Goal: Task Accomplishment & Management: Use online tool/utility

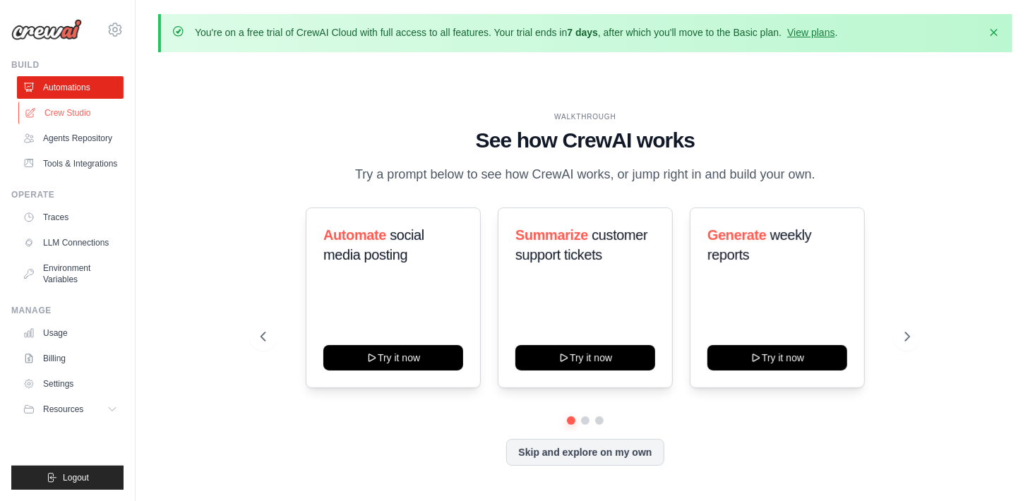
click at [67, 112] on link "Crew Studio" at bounding box center [71, 113] width 107 height 23
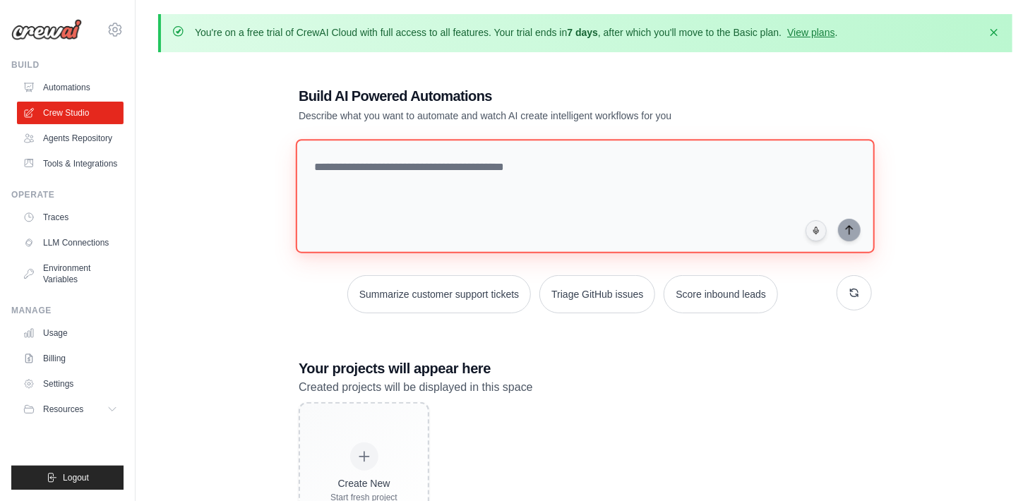
click at [477, 182] on textarea at bounding box center [585, 196] width 579 height 114
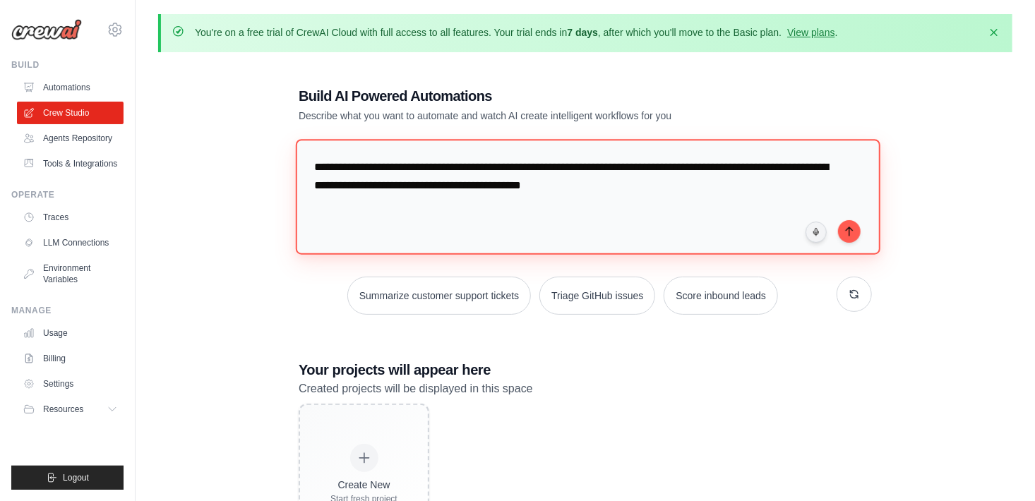
click at [658, 185] on textarea "**********" at bounding box center [588, 196] width 585 height 115
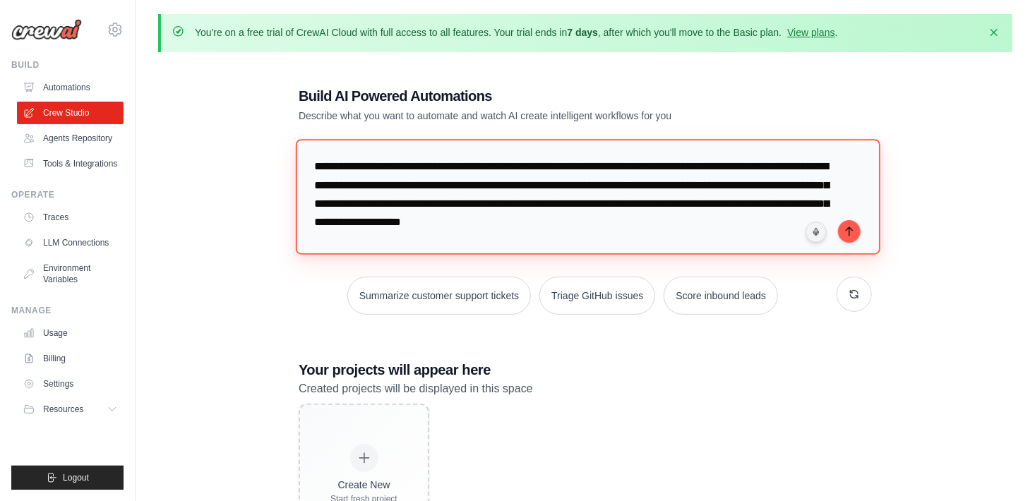
drag, startPoint x: 439, startPoint y: 167, endPoint x: 443, endPoint y: 191, distance: 24.4
click at [439, 167] on textarea "**********" at bounding box center [588, 196] width 585 height 115
type textarea "**********"
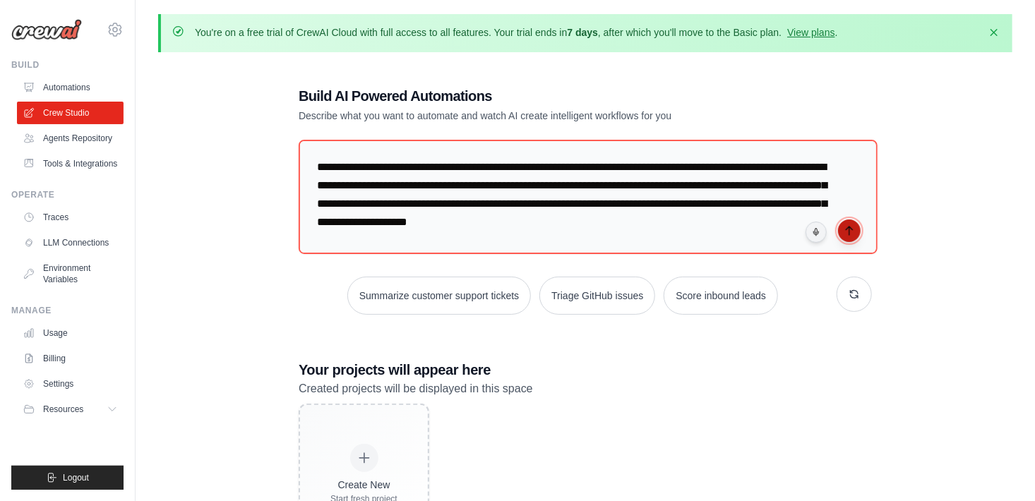
click at [850, 232] on icon "submit" at bounding box center [849, 230] width 11 height 11
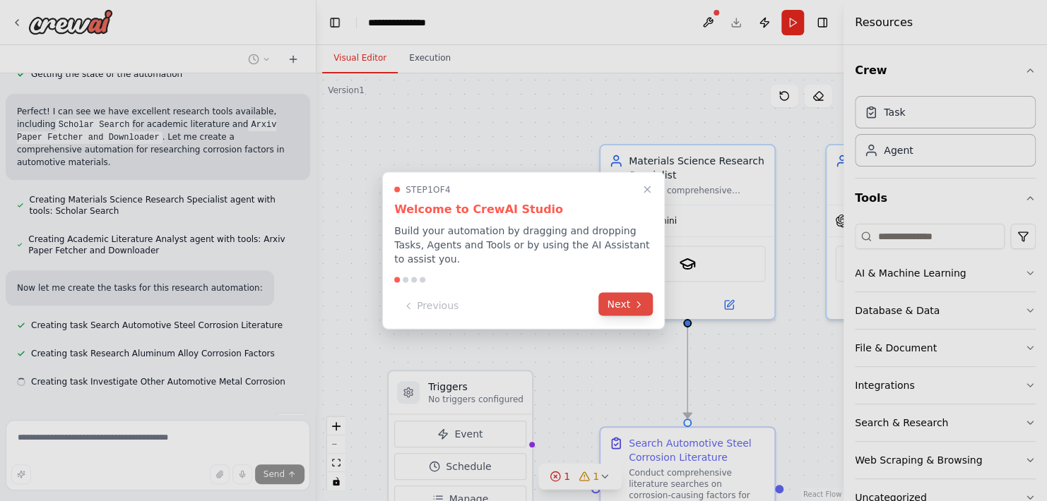
scroll to position [319, 0]
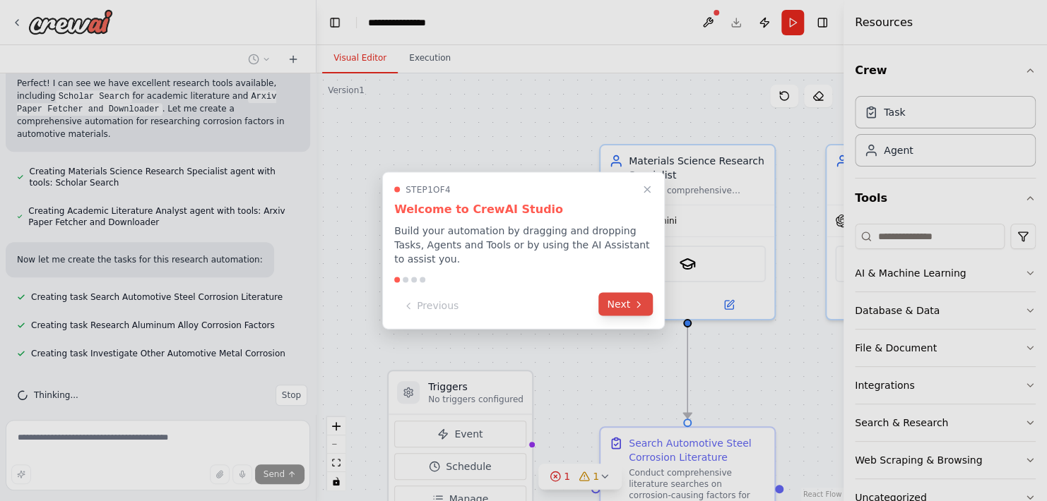
click at [627, 299] on button "Next" at bounding box center [625, 304] width 54 height 23
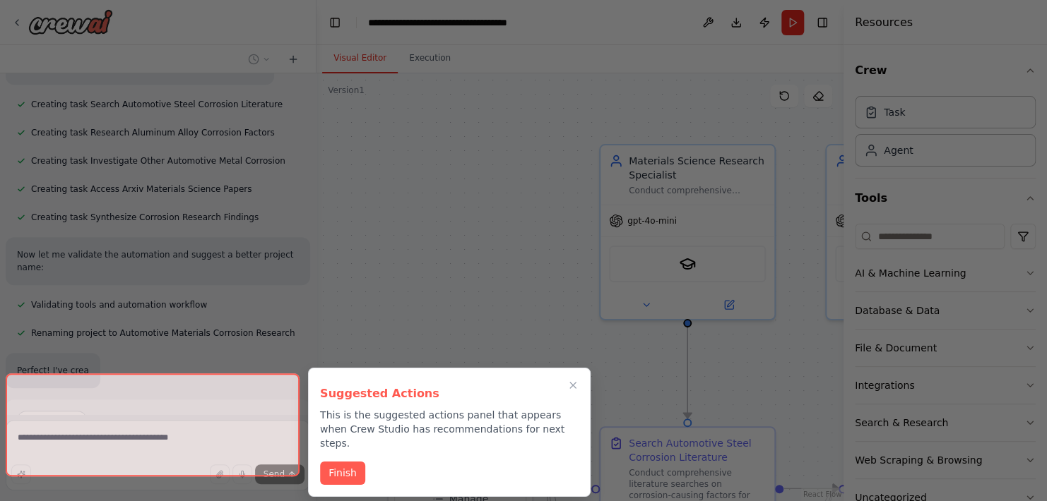
scroll to position [511, 0]
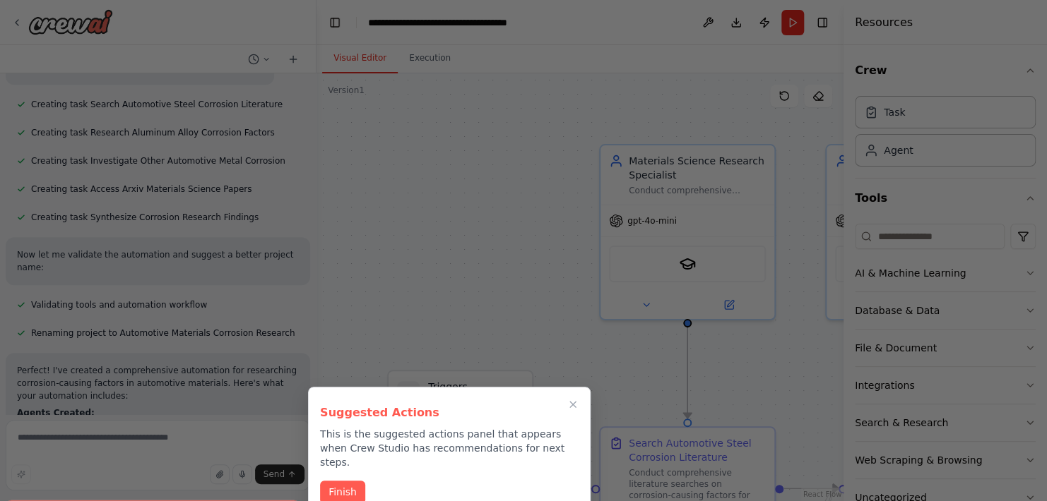
click at [345, 481] on button "Finish" at bounding box center [342, 492] width 45 height 23
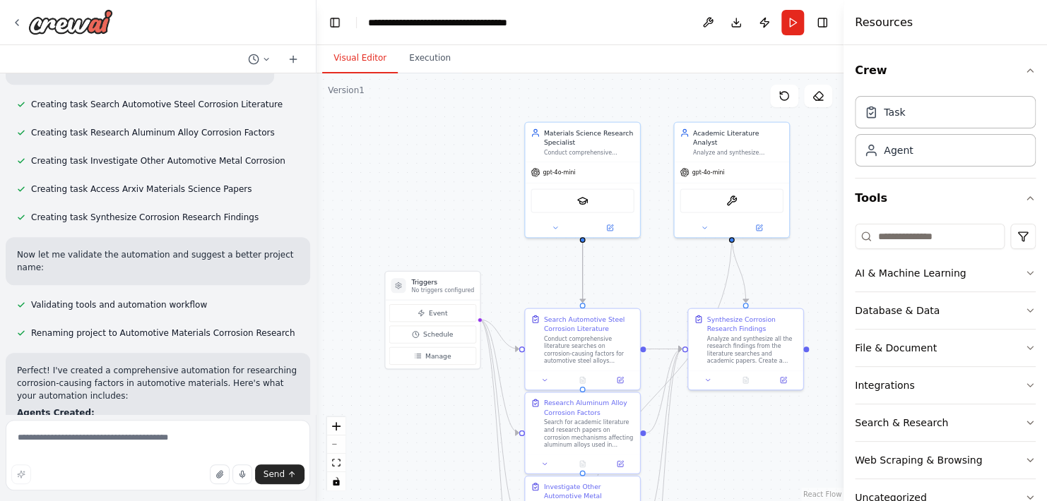
drag, startPoint x: 469, startPoint y: 247, endPoint x: 411, endPoint y: 208, distance: 69.4
click at [411, 208] on div ".deletable-edge-delete-btn { width: 20px; height: 20px; border: 0px solid #ffff…" at bounding box center [579, 287] width 527 height 428
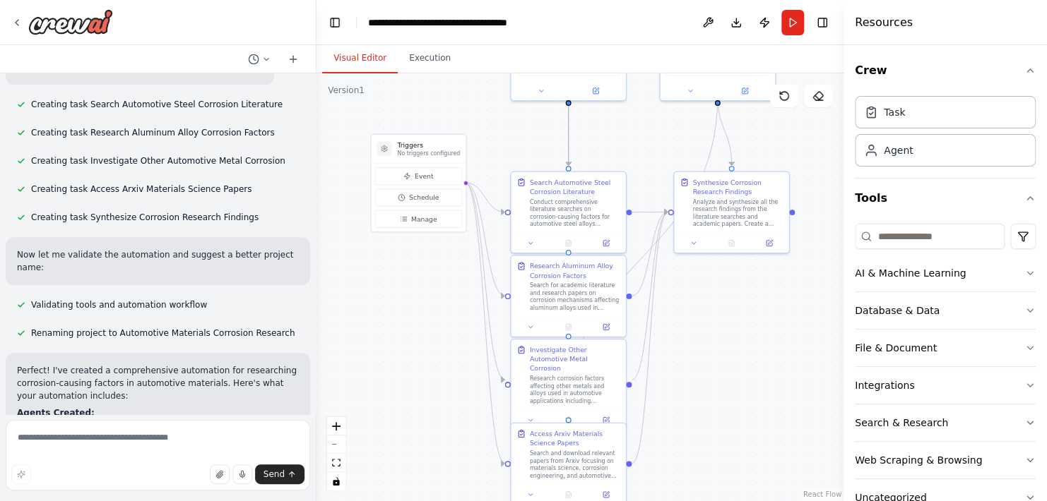
drag, startPoint x: 437, startPoint y: 225, endPoint x: 427, endPoint y: 94, distance: 131.0
click at [427, 94] on div ".deletable-edge-delete-btn { width: 20px; height: 20px; border: 0px solid #ffff…" at bounding box center [579, 287] width 527 height 428
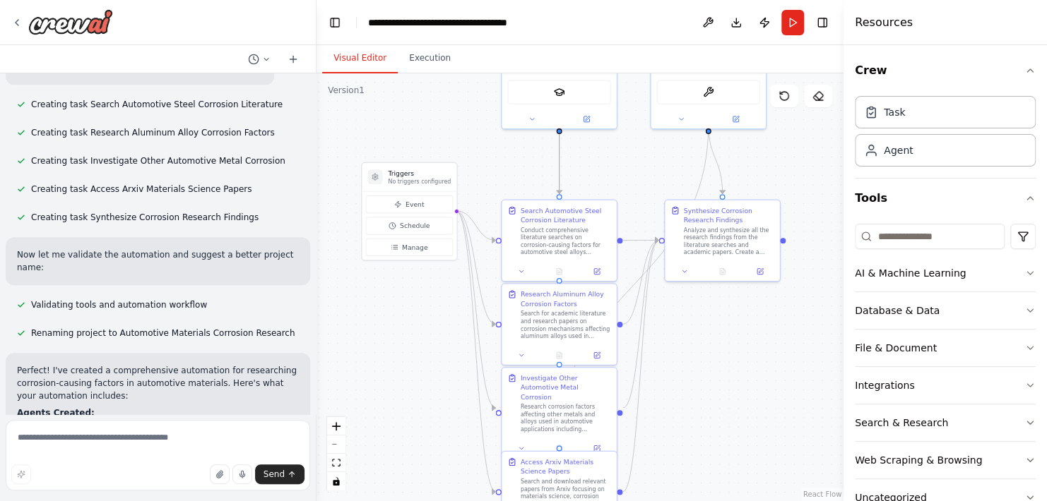
drag, startPoint x: 393, startPoint y: 371, endPoint x: 393, endPoint y: 404, distance: 33.2
click at [393, 404] on div ".deletable-edge-delete-btn { width: 20px; height: 20px; border: 0px solid #ffff…" at bounding box center [579, 287] width 527 height 428
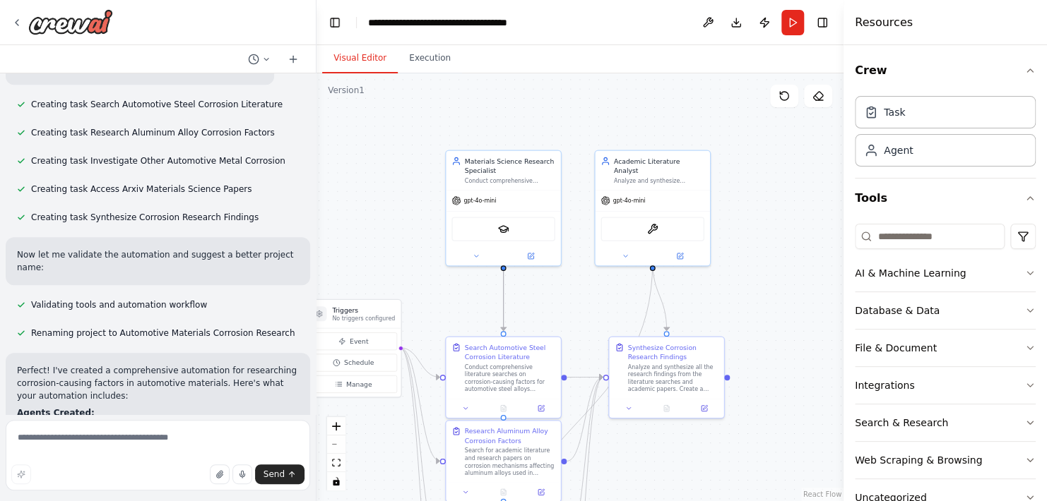
drag, startPoint x: 627, startPoint y: 171, endPoint x: 571, endPoint y: 307, distance: 146.6
click at [571, 307] on div ".deletable-edge-delete-btn { width: 20px; height: 20px; border: 0px solid #ffff…" at bounding box center [579, 287] width 527 height 428
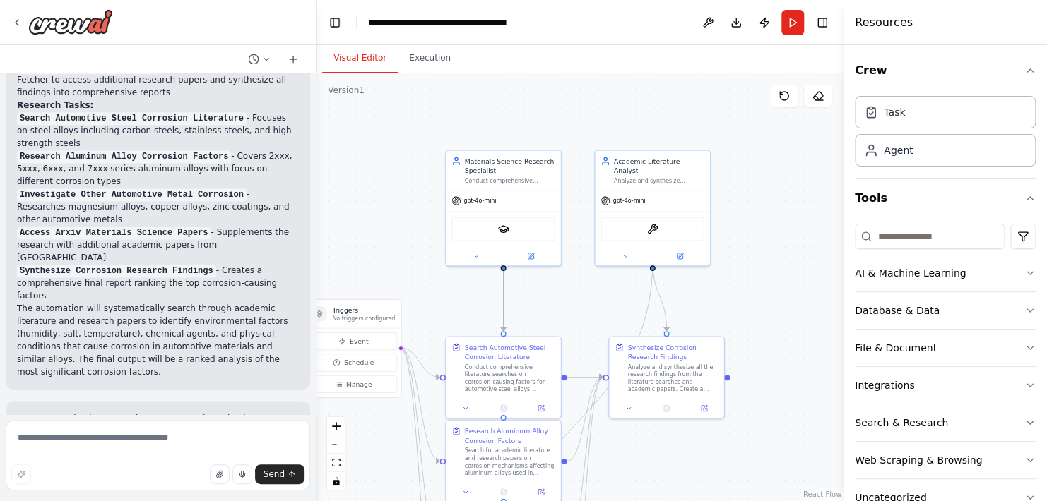
scroll to position [946, 0]
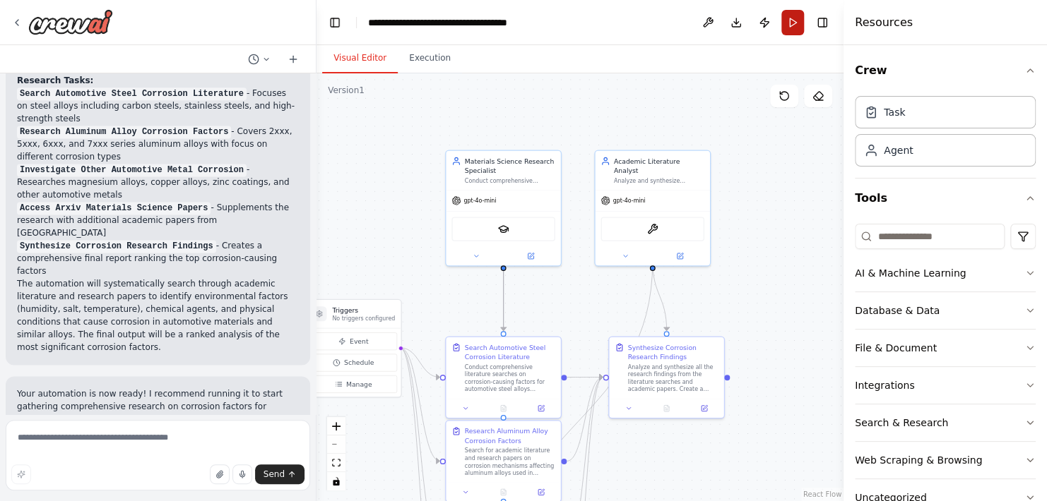
click at [789, 23] on button "Run" at bounding box center [792, 22] width 23 height 25
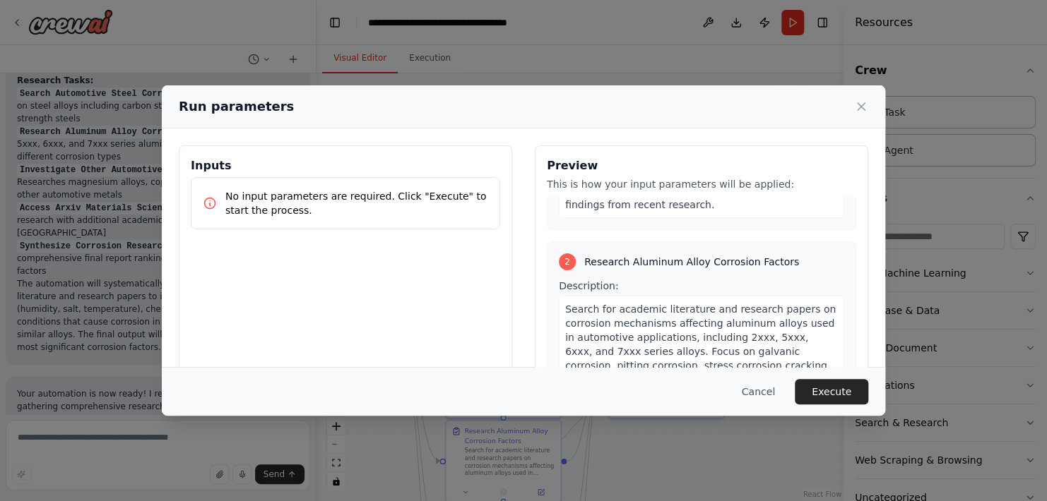
scroll to position [283, 0]
click at [735, 314] on span "Search for academic literature and research papers on corrosion mechanisms affe…" at bounding box center [700, 351] width 271 height 96
drag, startPoint x: 735, startPoint y: 314, endPoint x: 724, endPoint y: 304, distance: 15.0
click at [725, 304] on span "Search for academic literature and research papers on corrosion mechanisms affe…" at bounding box center [700, 351] width 271 height 96
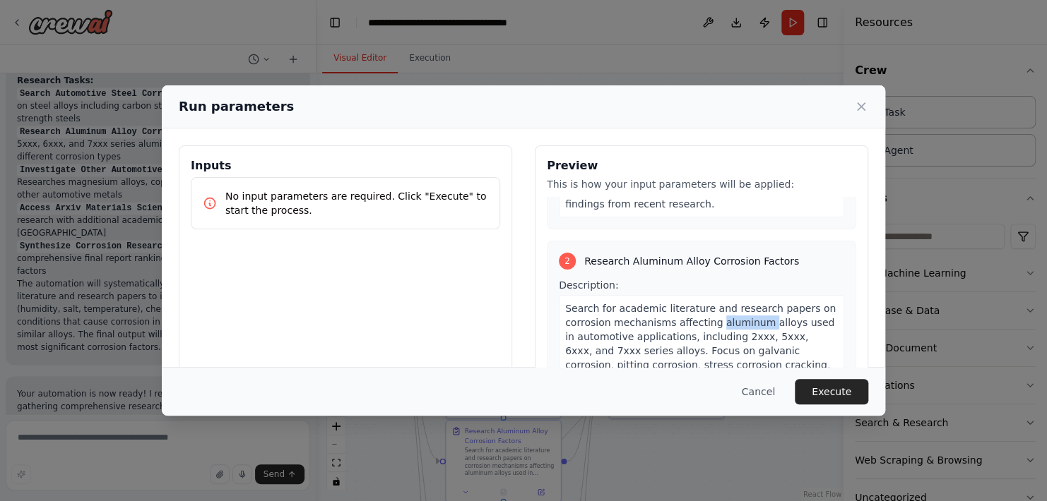
click at [724, 304] on span "Search for academic literature and research papers on corrosion mechanisms affe…" at bounding box center [700, 351] width 271 height 96
drag, startPoint x: 724, startPoint y: 304, endPoint x: 694, endPoint y: 328, distance: 37.7
click at [694, 328] on div "Search for academic literature and research papers on corrosion mechanisms affe…" at bounding box center [701, 351] width 285 height 112
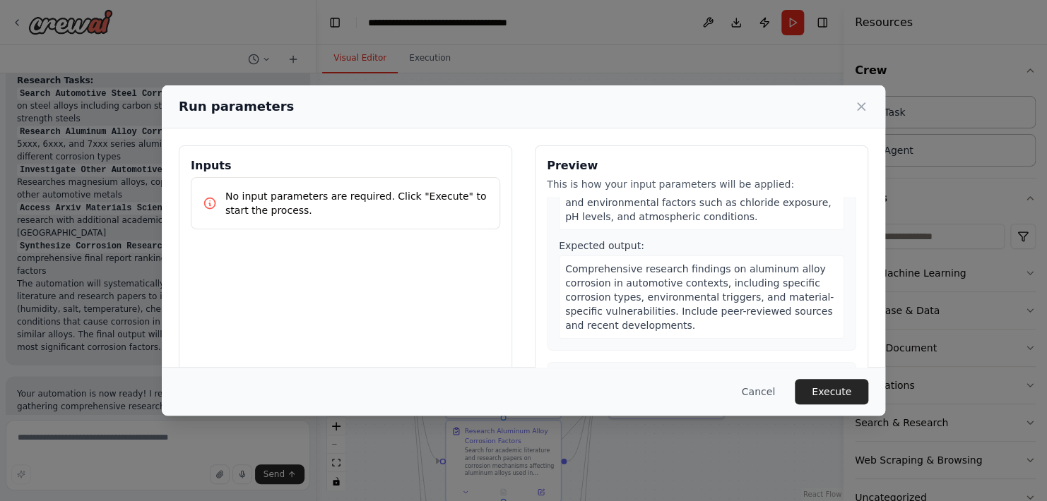
scroll to position [424, 0]
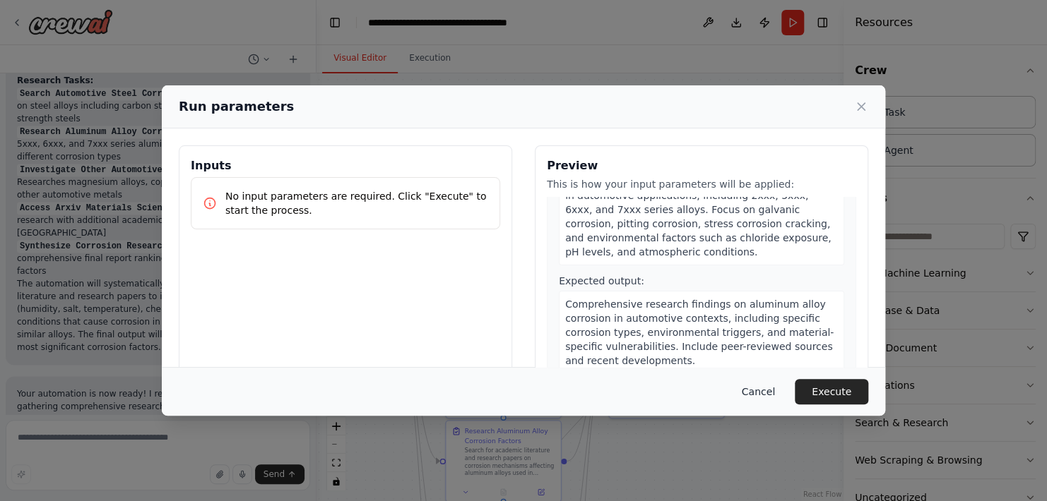
click at [764, 391] on button "Cancel" at bounding box center [758, 391] width 56 height 25
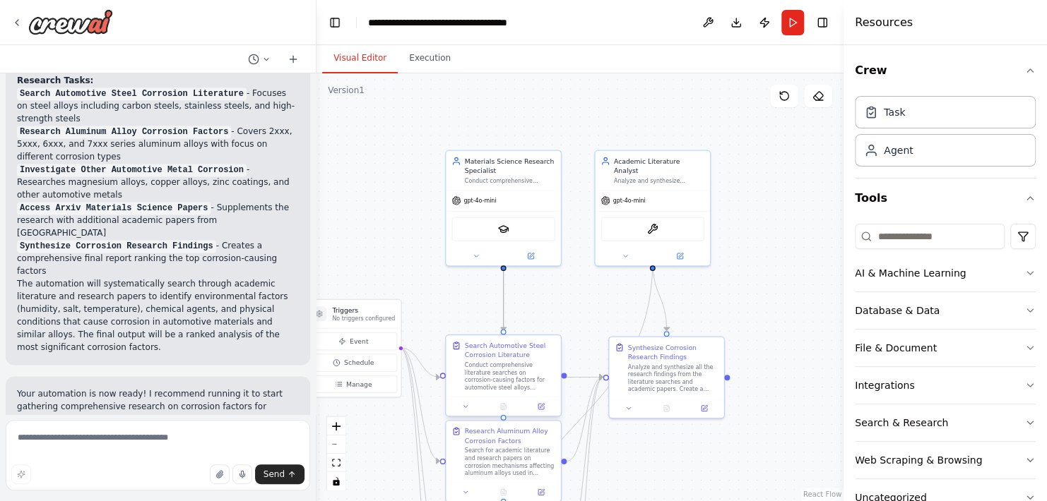
click at [495, 381] on div "Conduct comprehensive literature searches on corrosion-causing factors for auto…" at bounding box center [510, 377] width 90 height 30
click at [537, 414] on div at bounding box center [503, 406] width 114 height 19
click at [539, 408] on icon at bounding box center [541, 407] width 6 height 6
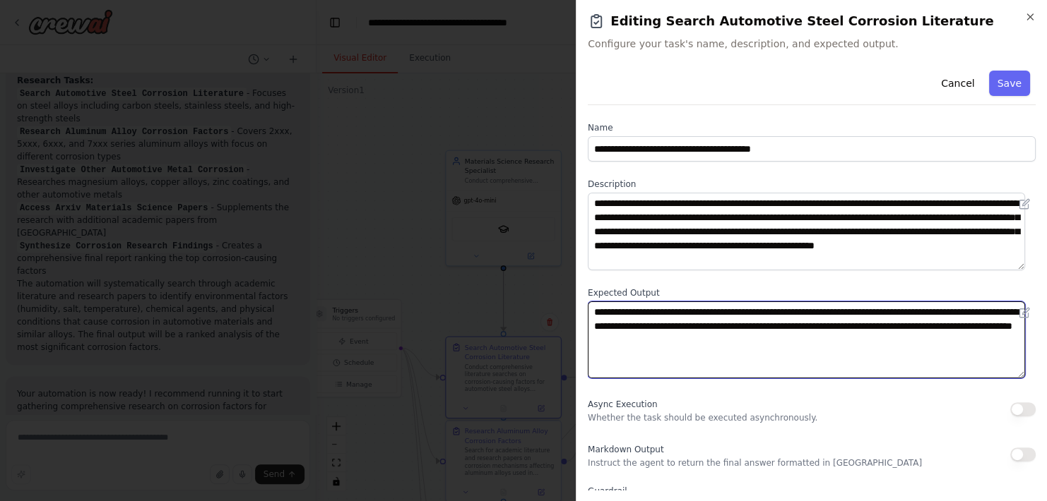
click at [788, 309] on textarea "**********" at bounding box center [806, 341] width 437 height 78
type textarea "**********"
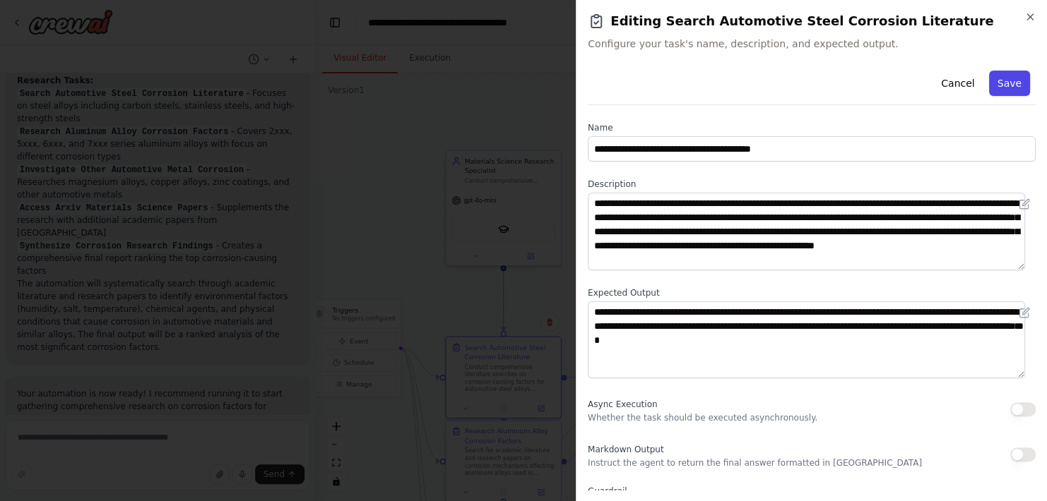
click at [1011, 82] on button "Save" at bounding box center [1009, 83] width 41 height 25
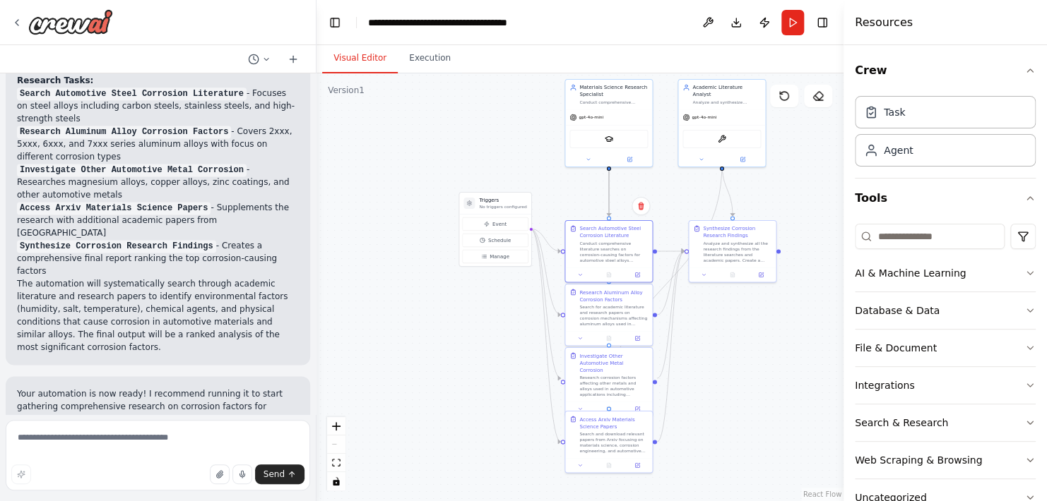
drag, startPoint x: 544, startPoint y: 184, endPoint x: 647, endPoint y: 44, distance: 173.8
click at [647, 45] on div "Visual Editor Execution Version 1 Show Tools Hide Agents .deletable-edge-delete…" at bounding box center [579, 273] width 527 height 456
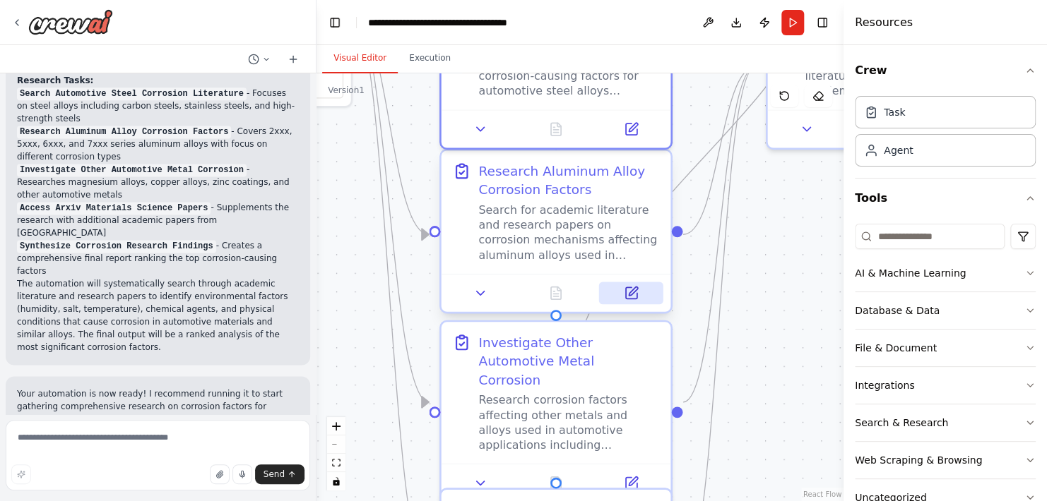
click at [634, 290] on icon at bounding box center [633, 291] width 8 height 8
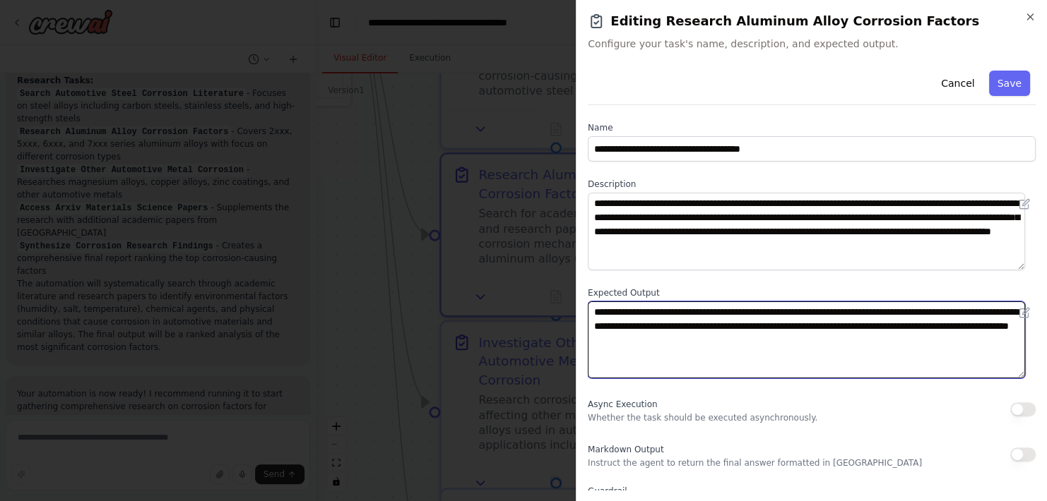
click at [755, 312] on textarea "**********" at bounding box center [806, 341] width 437 height 78
click at [896, 312] on textarea "**********" at bounding box center [806, 341] width 437 height 78
type textarea "**********"
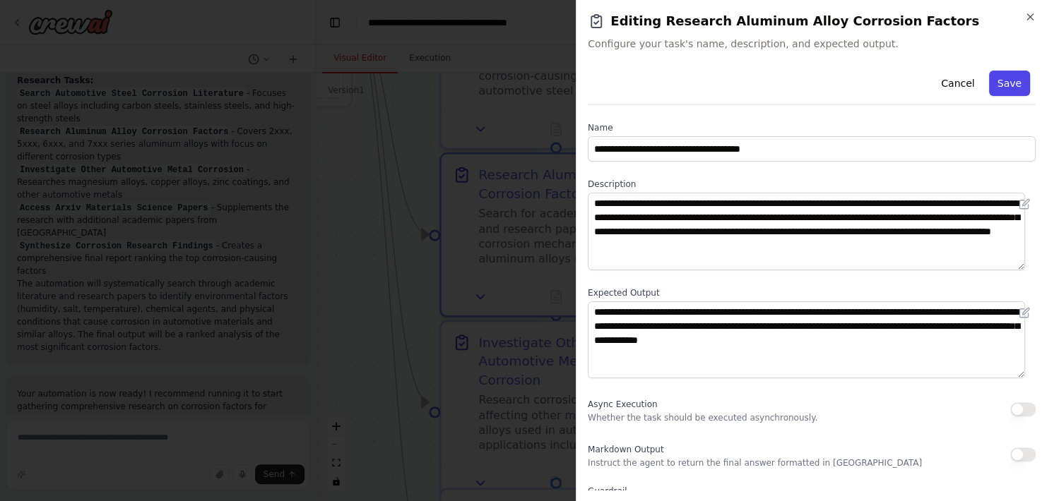
click at [1002, 84] on button "Save" at bounding box center [1009, 83] width 41 height 25
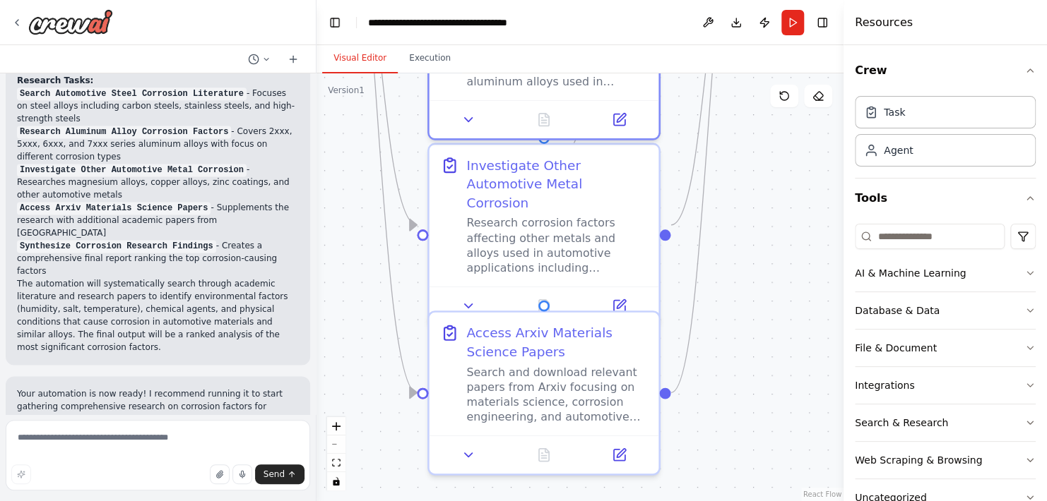
drag, startPoint x: 753, startPoint y: 352, endPoint x: 741, endPoint y: 174, distance: 177.7
click at [741, 174] on div ".deletable-edge-delete-btn { width: 20px; height: 20px; border: 0px solid #ffff…" at bounding box center [579, 287] width 527 height 428
click at [619, 296] on icon at bounding box center [621, 300] width 8 height 8
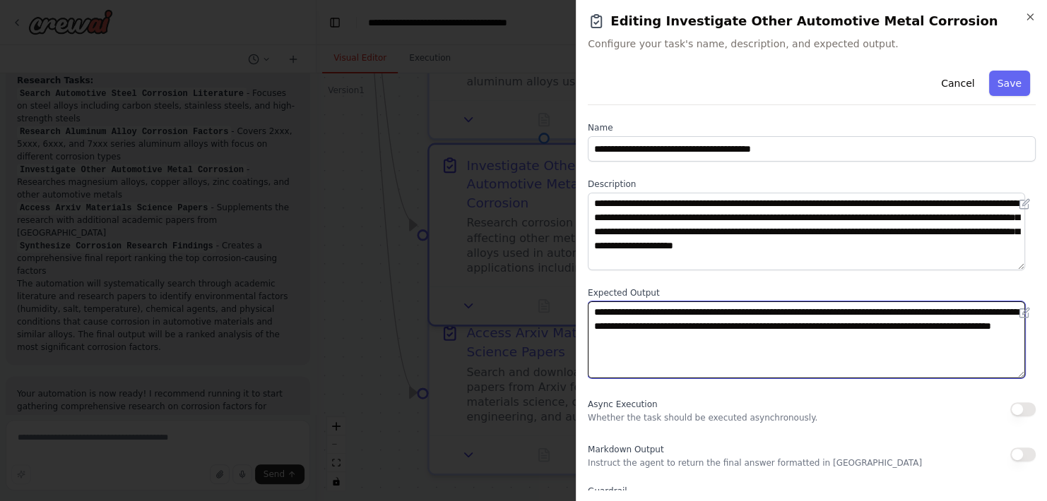
click at [860, 343] on textarea "**********" at bounding box center [806, 341] width 437 height 78
type textarea "**********"
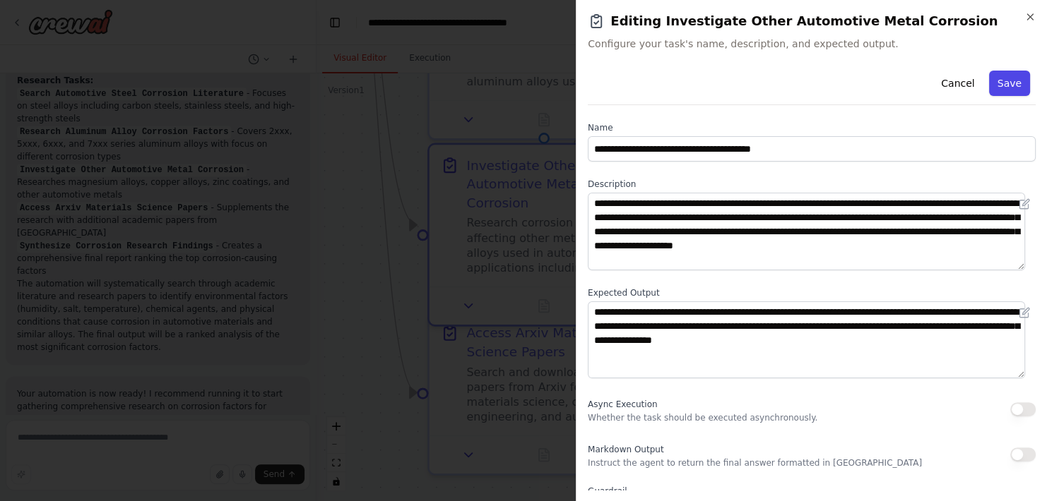
click at [1010, 78] on button "Save" at bounding box center [1009, 83] width 41 height 25
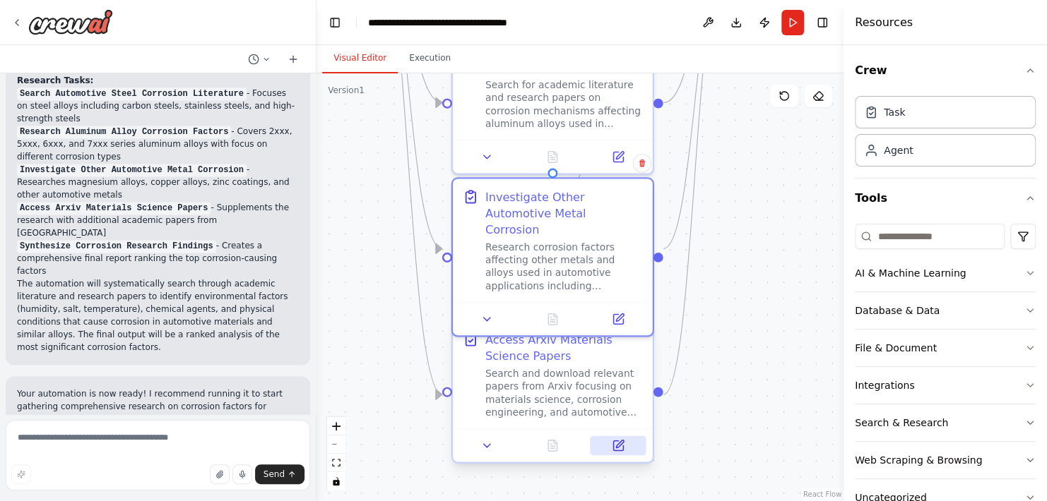
click at [631, 453] on button at bounding box center [618, 447] width 56 height 20
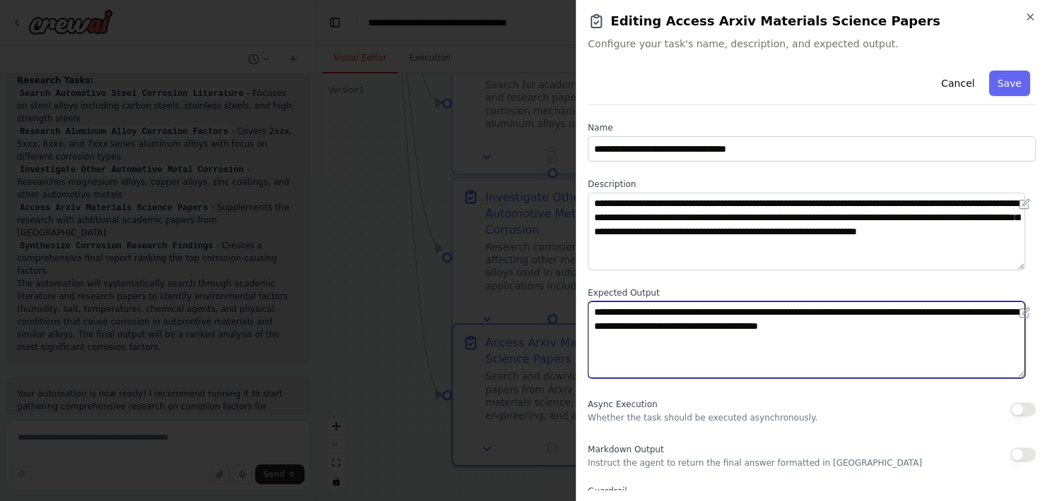
click at [914, 327] on textarea "**********" at bounding box center [806, 341] width 437 height 78
type textarea "**********"
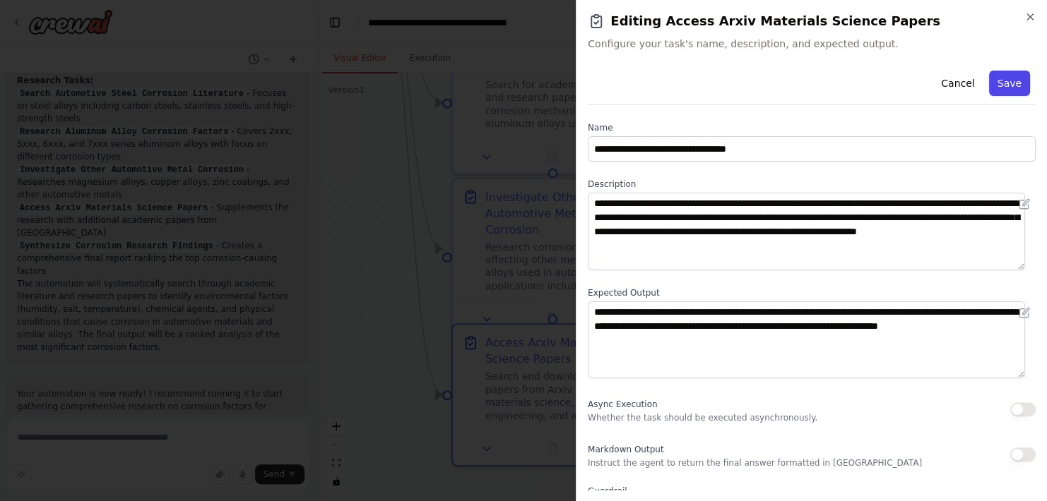
click at [993, 91] on button "Save" at bounding box center [1009, 83] width 41 height 25
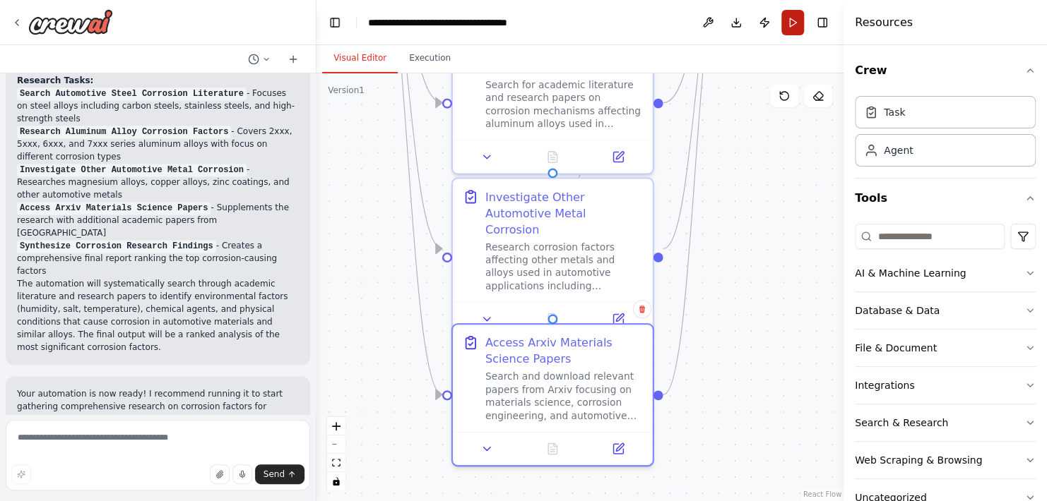
click at [786, 27] on button "Run" at bounding box center [792, 22] width 23 height 25
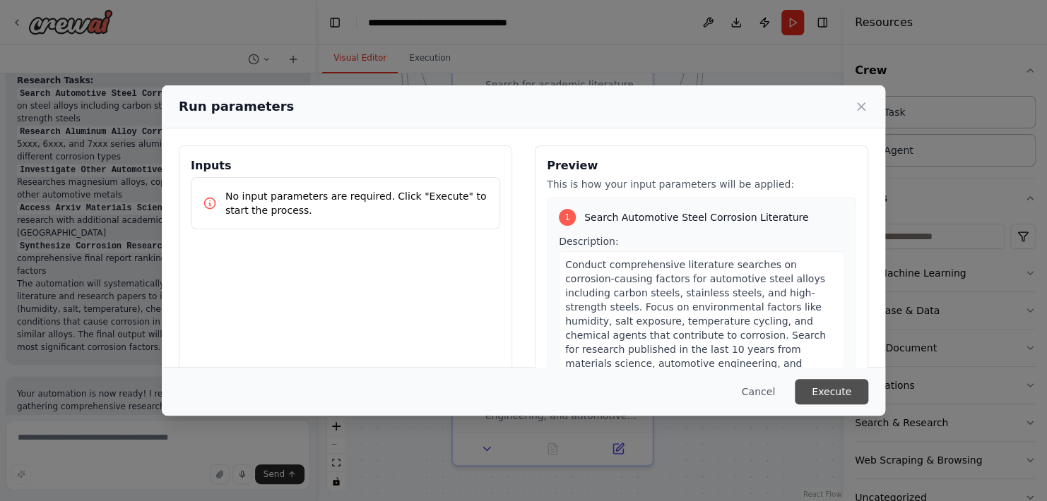
click at [820, 391] on button "Execute" at bounding box center [831, 391] width 73 height 25
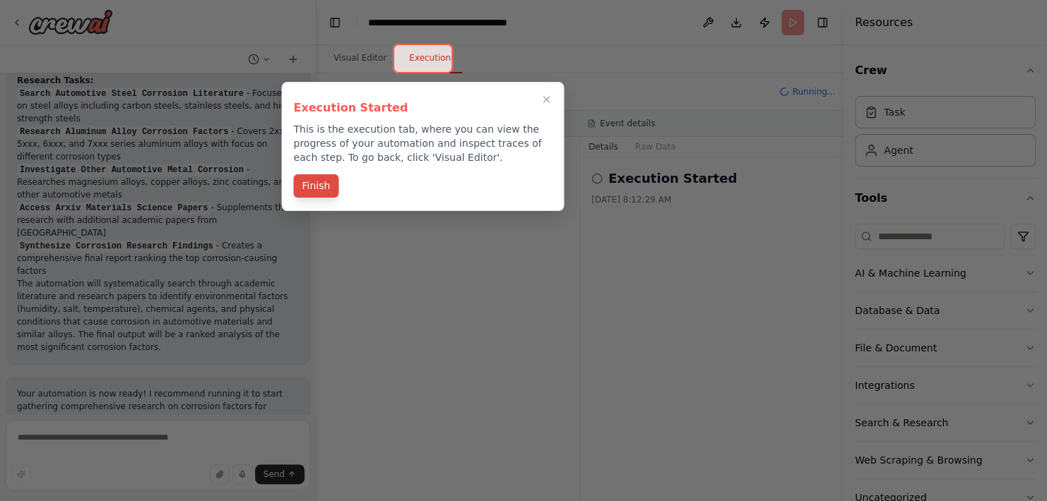
click at [311, 185] on button "Finish" at bounding box center [315, 185] width 45 height 23
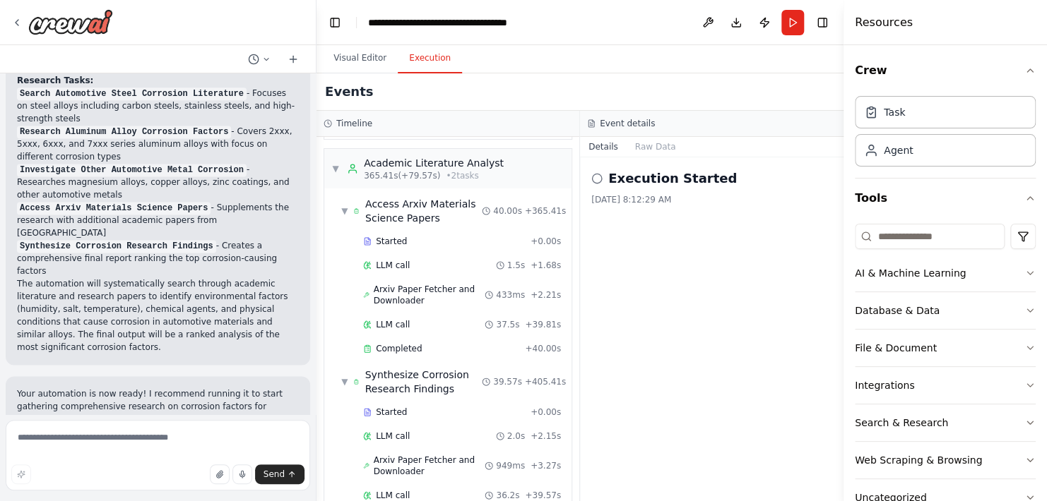
scroll to position [3862, 0]
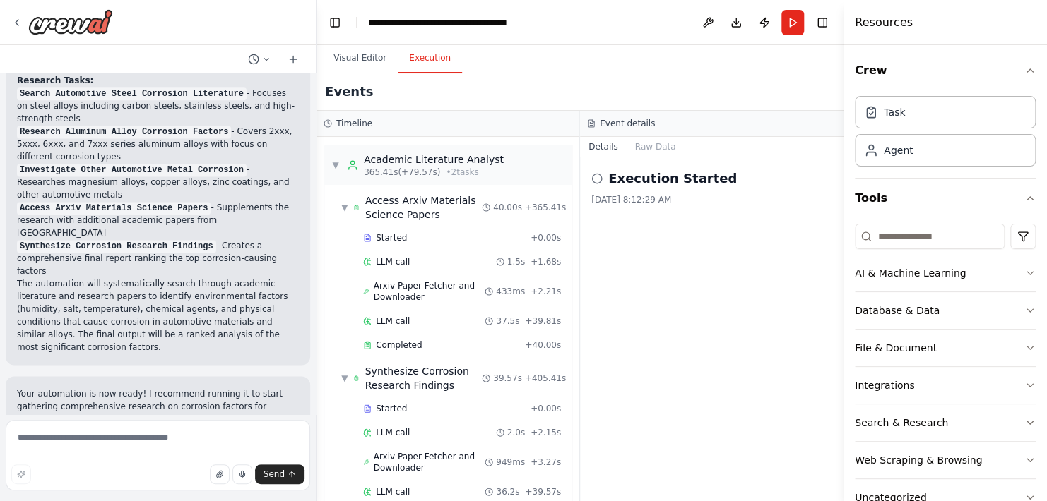
click at [650, 25] on header "**********" at bounding box center [579, 22] width 527 height 45
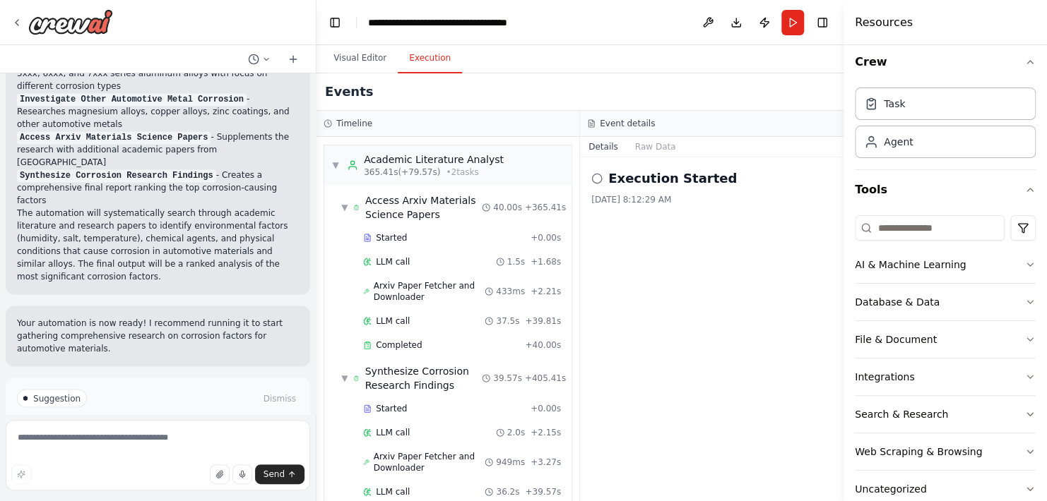
scroll to position [36, 0]
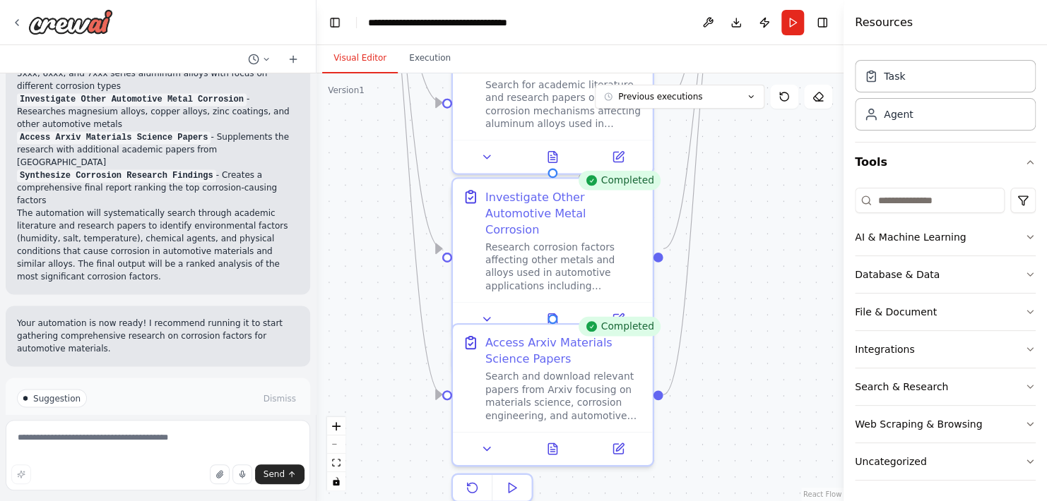
click at [359, 60] on button "Visual Editor" at bounding box center [360, 59] width 76 height 30
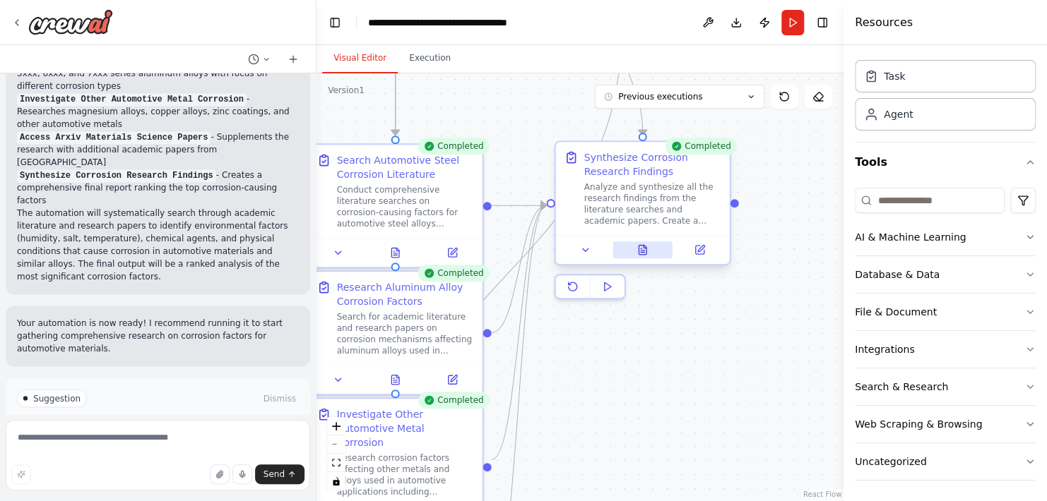
click at [642, 253] on icon at bounding box center [643, 249] width 8 height 9
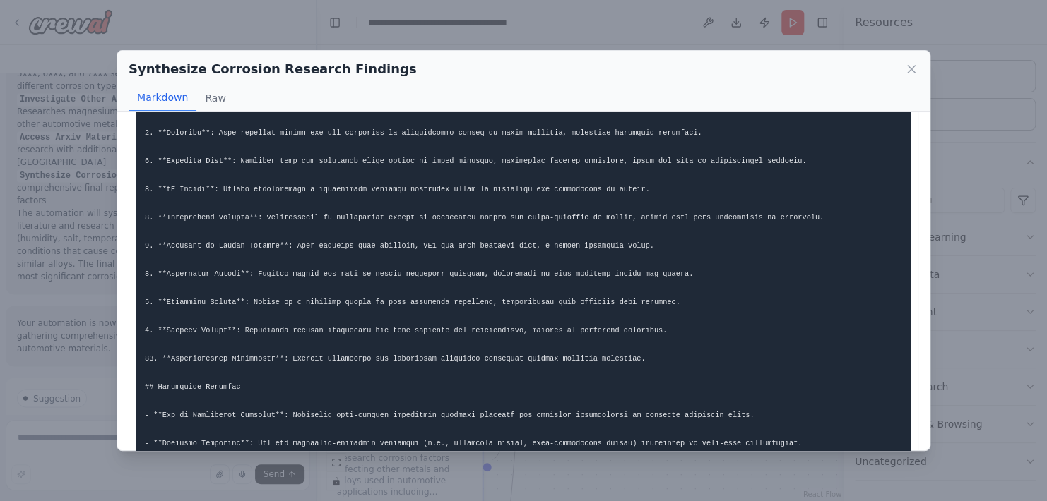
scroll to position [494, 0]
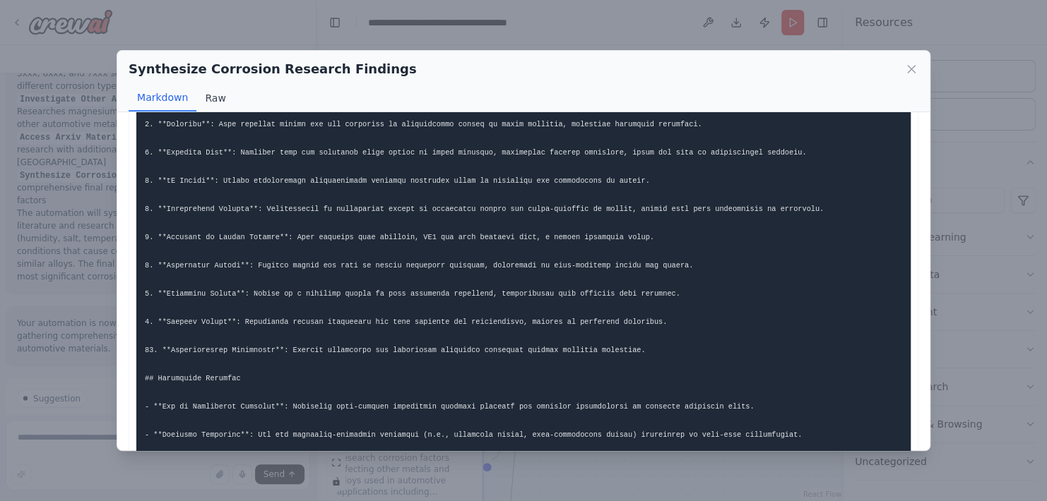
click at [218, 93] on button "Raw" at bounding box center [214, 98] width 37 height 27
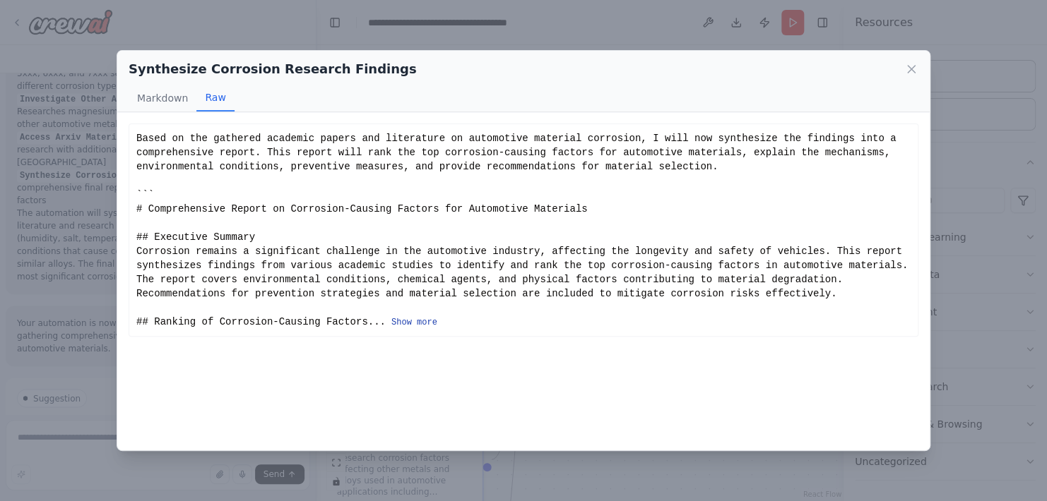
click at [393, 325] on button "Show more" at bounding box center [414, 322] width 46 height 11
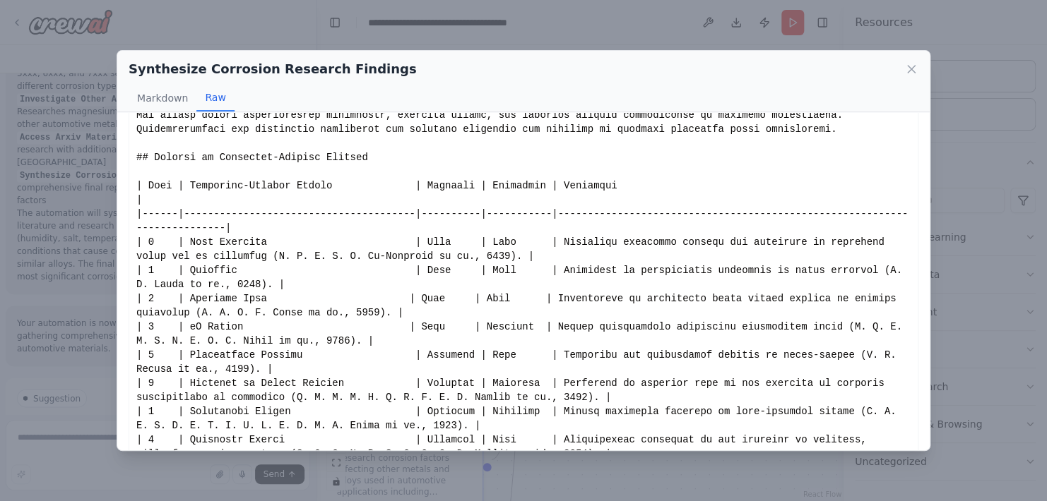
scroll to position [283, 0]
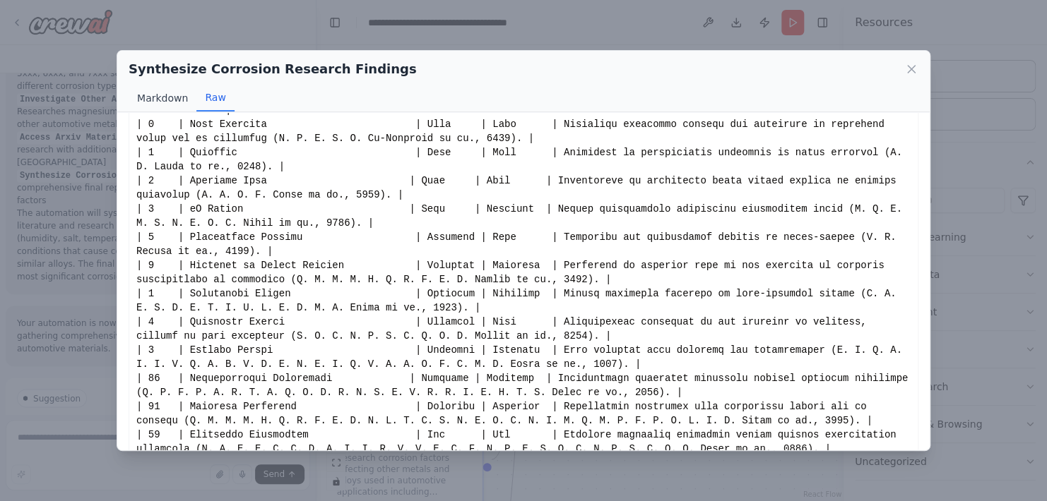
click at [158, 104] on button "Markdown" at bounding box center [163, 98] width 68 height 27
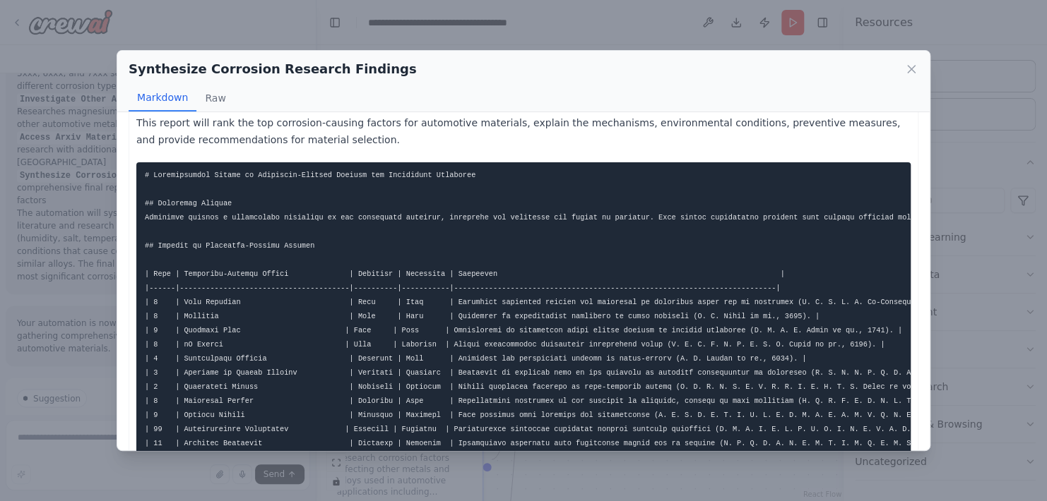
scroll to position [0, 0]
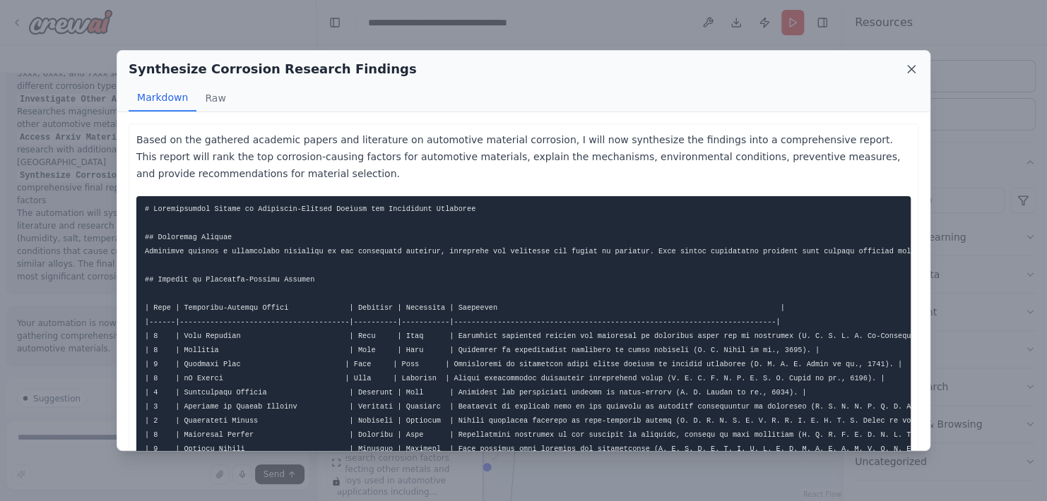
drag, startPoint x: 908, startPoint y: 69, endPoint x: 840, endPoint y: 90, distance: 71.7
click at [908, 69] on icon at bounding box center [911, 69] width 14 height 14
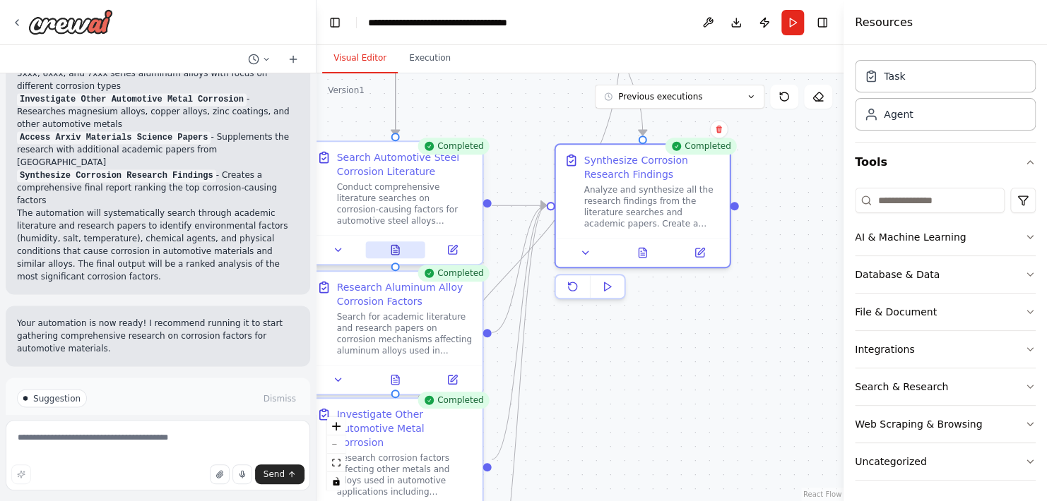
click at [391, 254] on icon at bounding box center [395, 249] width 8 height 9
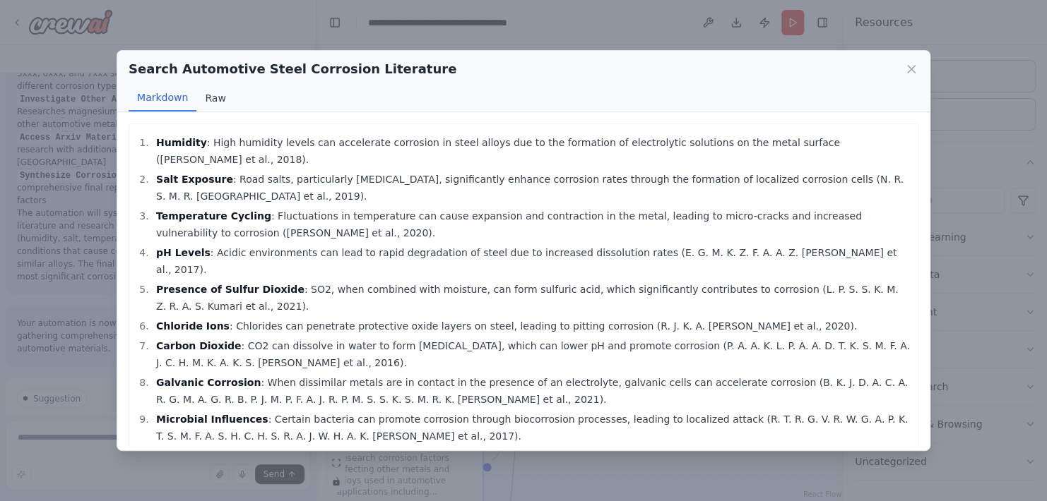
click at [215, 95] on button "Raw" at bounding box center [214, 98] width 37 height 27
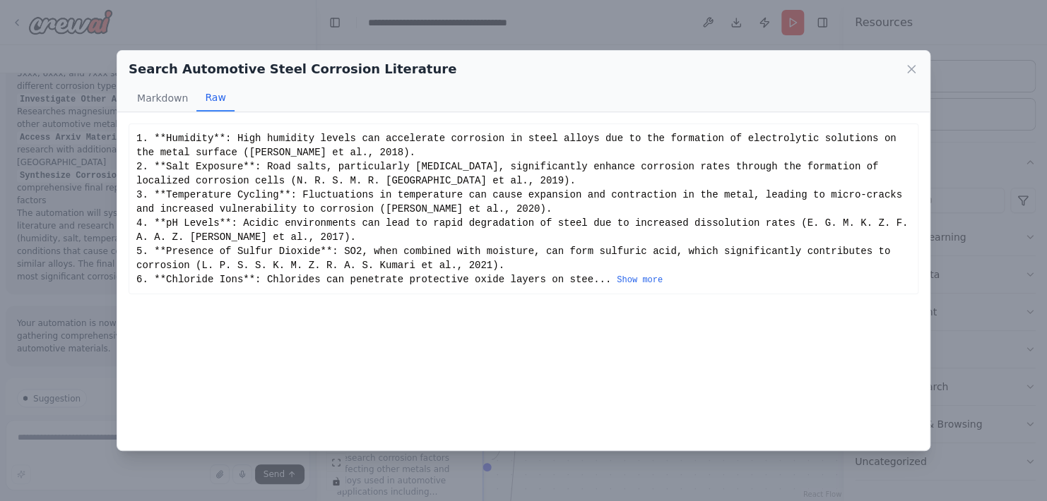
drag, startPoint x: 167, startPoint y: 97, endPoint x: 170, endPoint y: 112, distance: 14.4
click at [167, 99] on button "Markdown" at bounding box center [163, 98] width 68 height 27
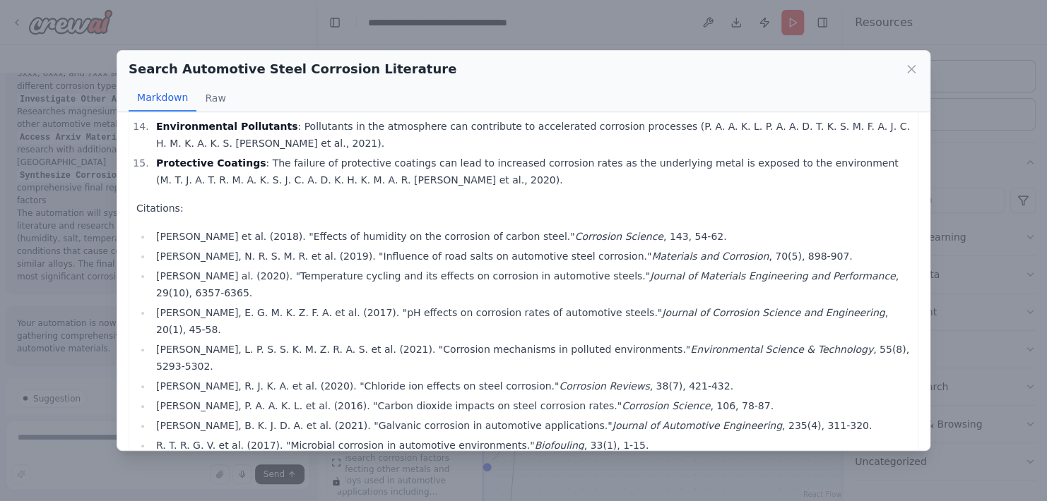
scroll to position [501, 0]
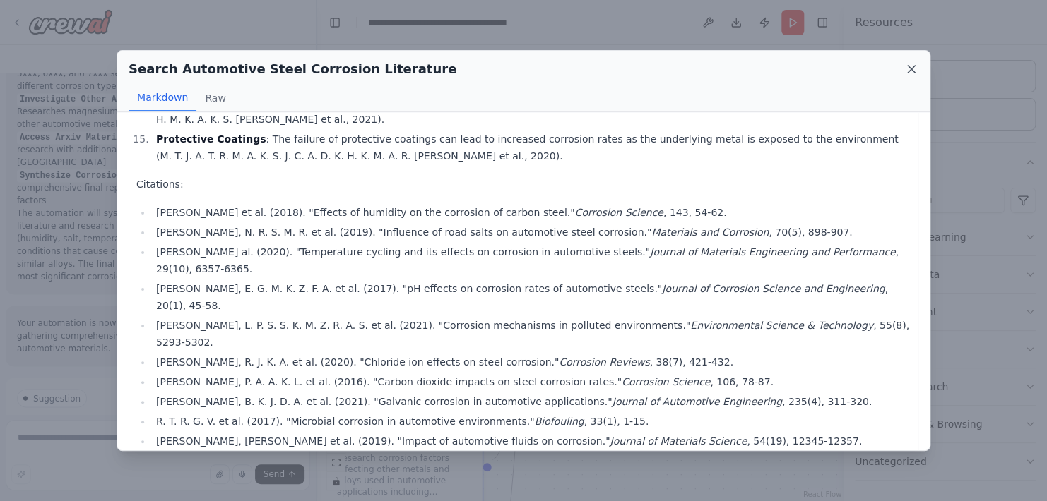
click at [908, 69] on icon at bounding box center [911, 69] width 14 height 14
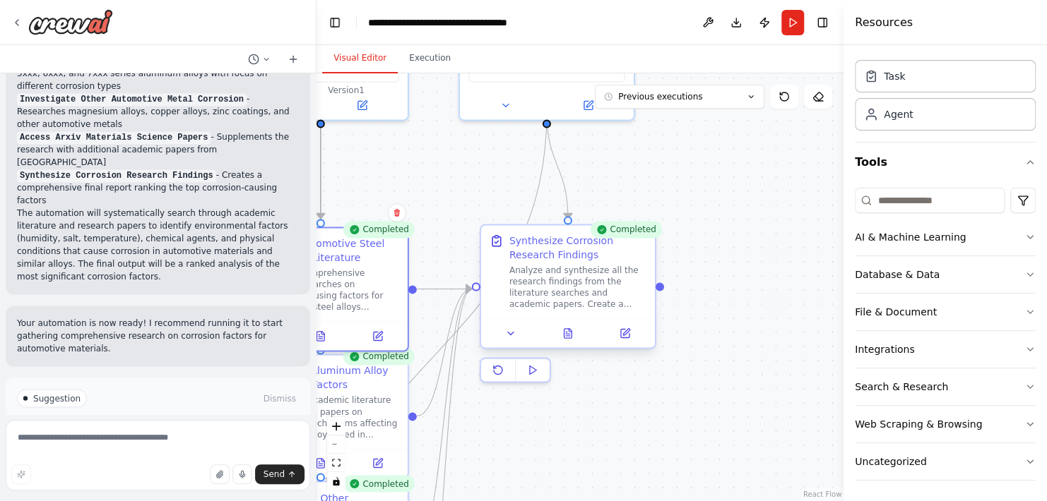
click at [567, 299] on div "Analyze and synthesize all the research findings from the literature searches a…" at bounding box center [577, 287] width 137 height 45
drag, startPoint x: 587, startPoint y: 275, endPoint x: 614, endPoint y: 314, distance: 47.2
click at [587, 274] on div "Analyze and synthesize all the research findings from the literature searches a…" at bounding box center [584, 287] width 137 height 45
click at [632, 336] on icon at bounding box center [631, 333] width 8 height 8
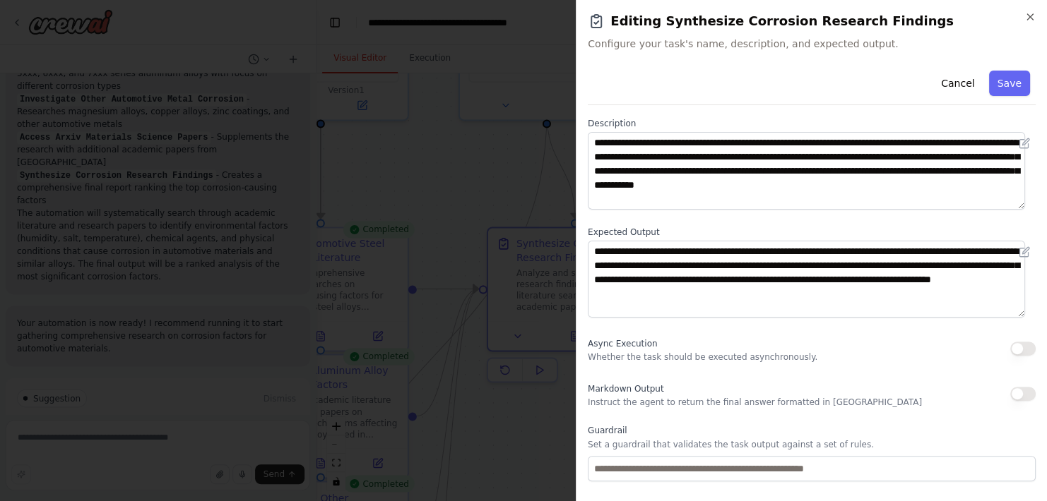
scroll to position [135, 0]
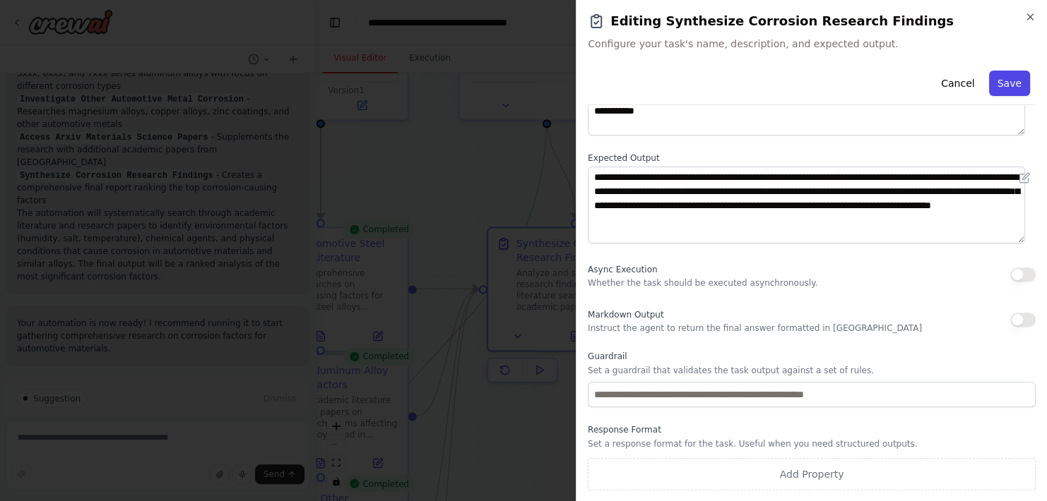
click at [998, 83] on button "Save" at bounding box center [1009, 83] width 41 height 25
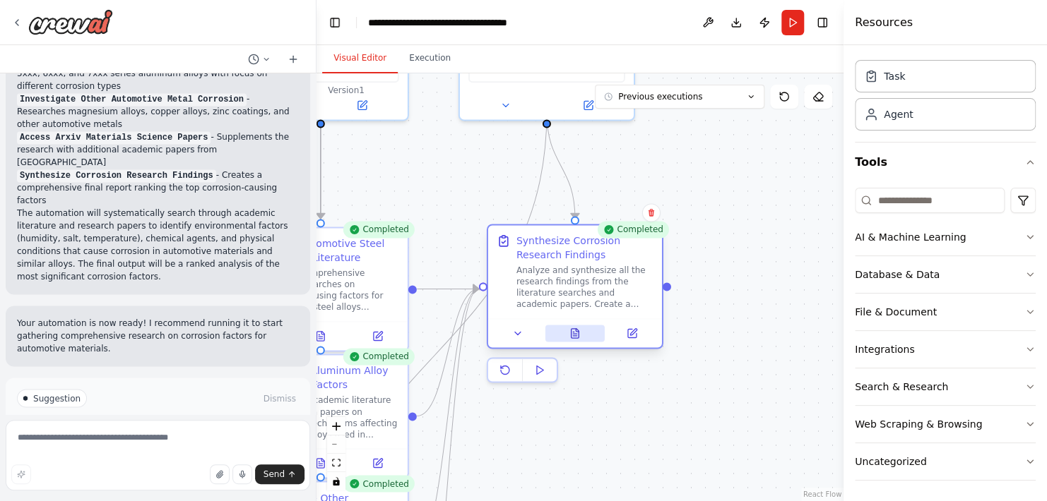
click at [566, 336] on button at bounding box center [575, 333] width 60 height 17
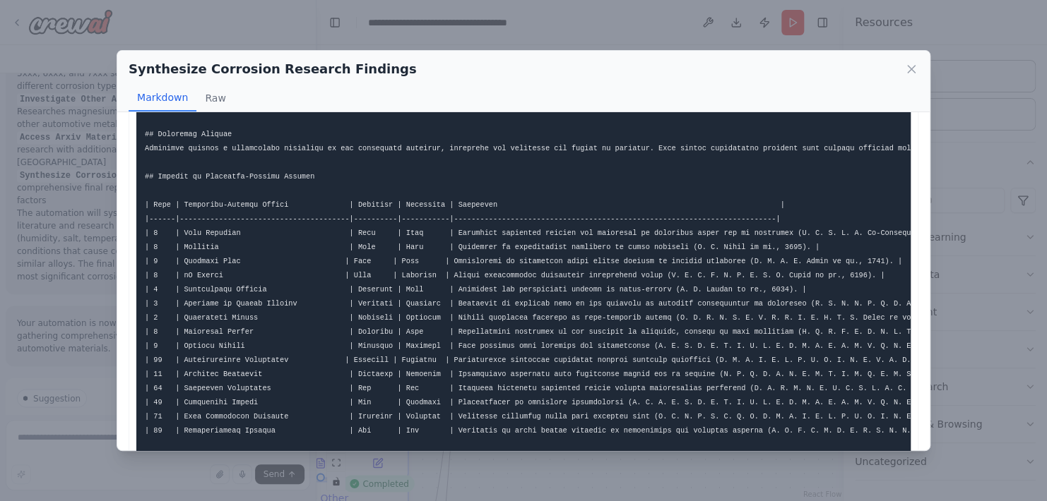
scroll to position [0, 0]
